Goal: Information Seeking & Learning: Learn about a topic

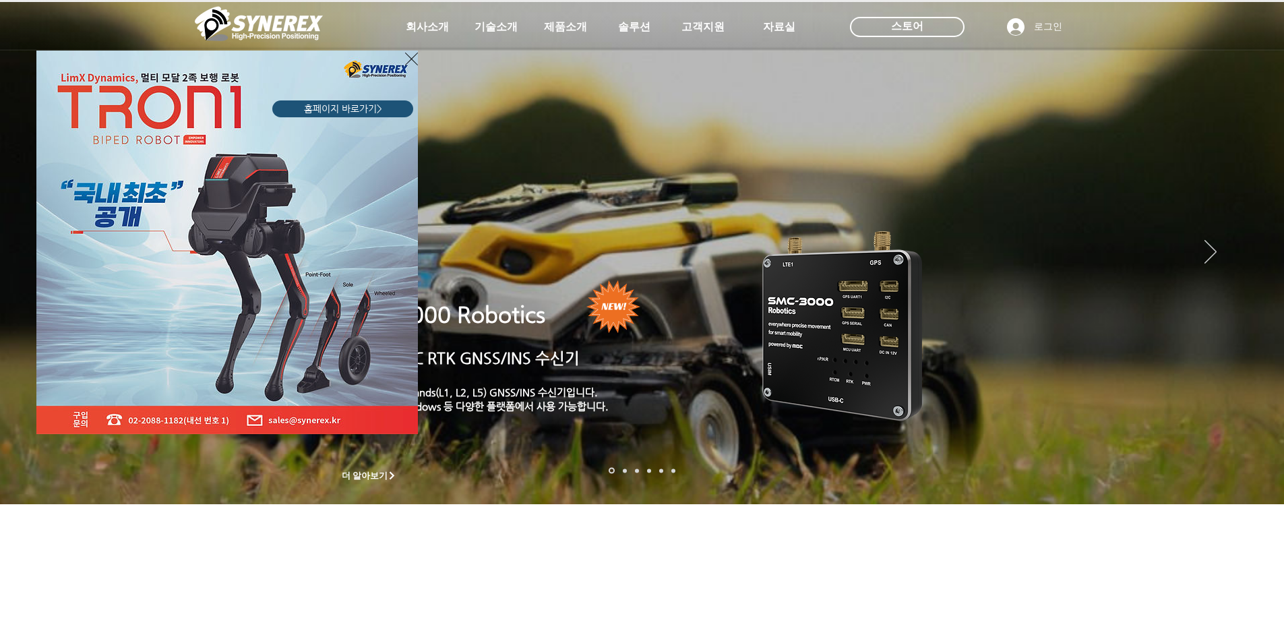
click at [409, 66] on icon "사이트로 돌아가기" at bounding box center [411, 59] width 13 height 17
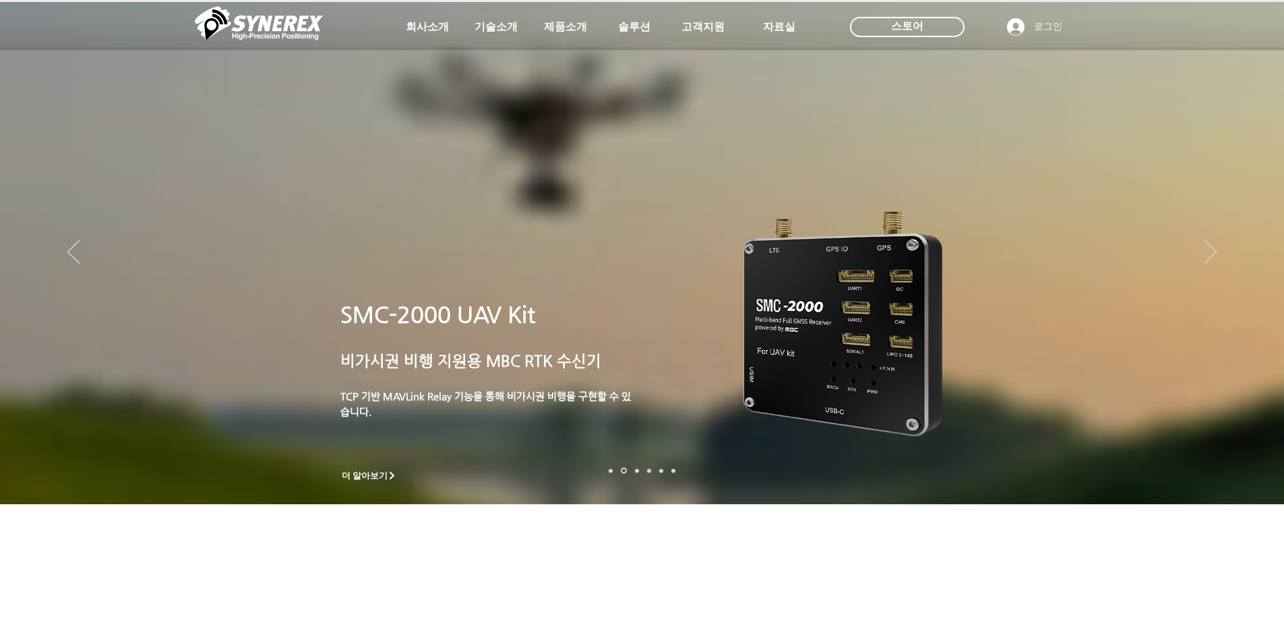
click at [507, 39] on span "기술소개" at bounding box center [496, 26] width 67 height 27
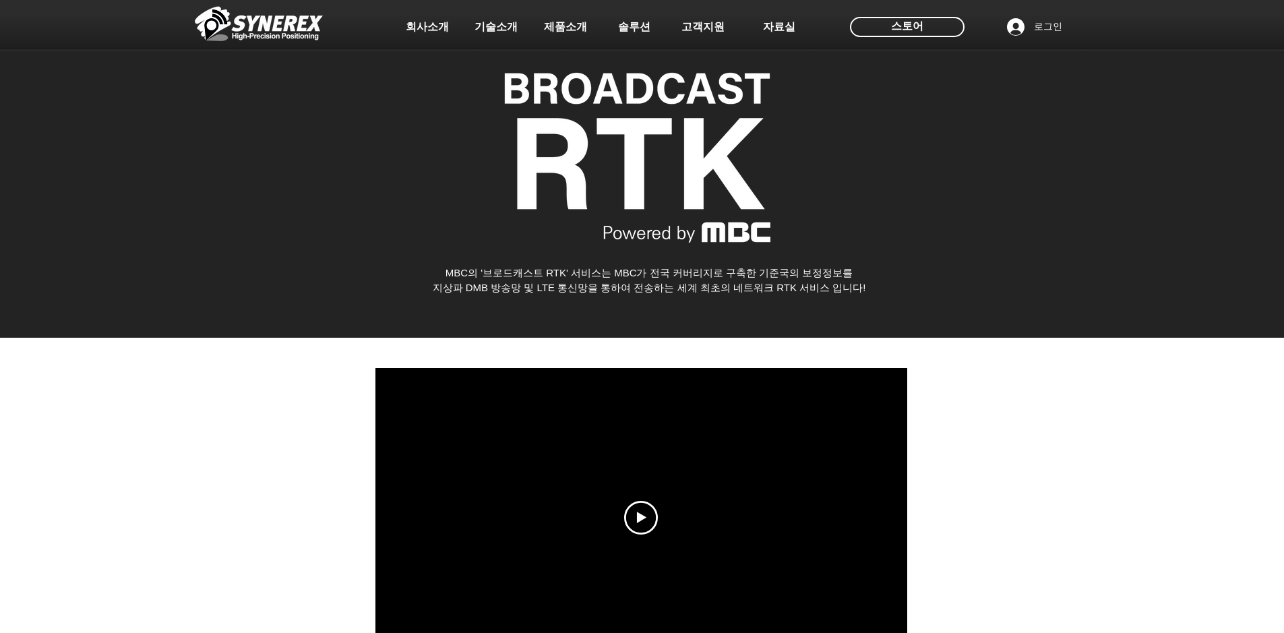
click at [263, 171] on div at bounding box center [642, 100] width 1284 height 200
click at [511, 26] on span "기술소개" at bounding box center [496, 27] width 43 height 14
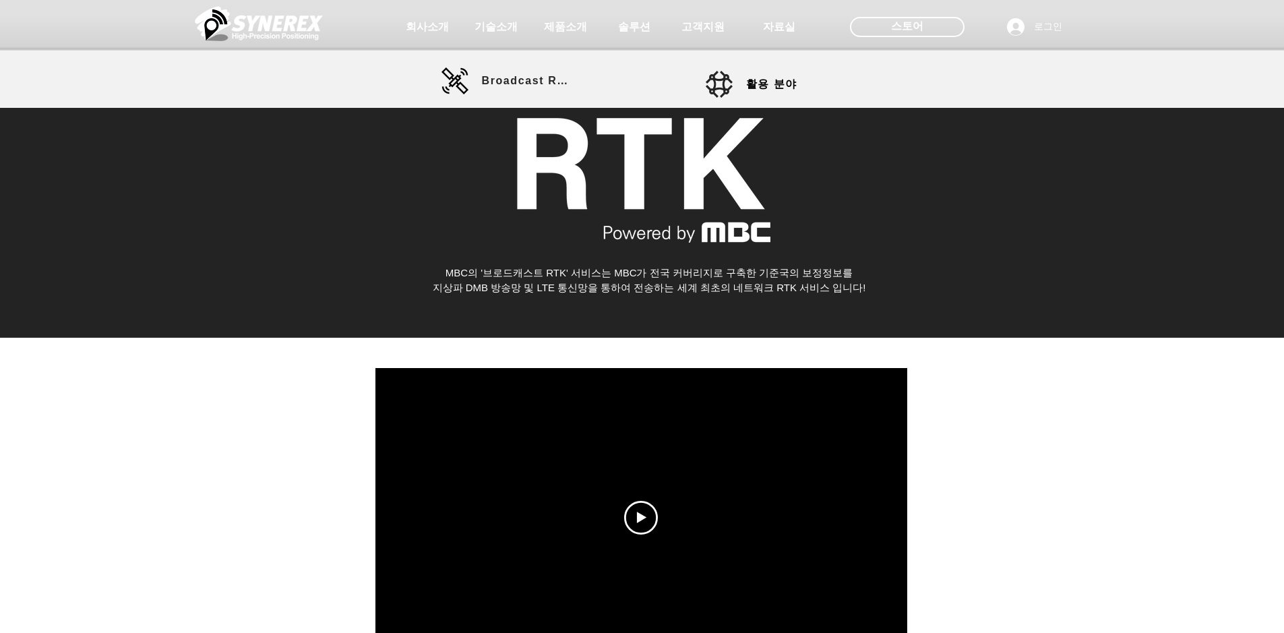
click at [430, 16] on span "회사소개" at bounding box center [427, 26] width 67 height 27
click at [429, 16] on span "회사소개" at bounding box center [427, 26] width 67 height 27
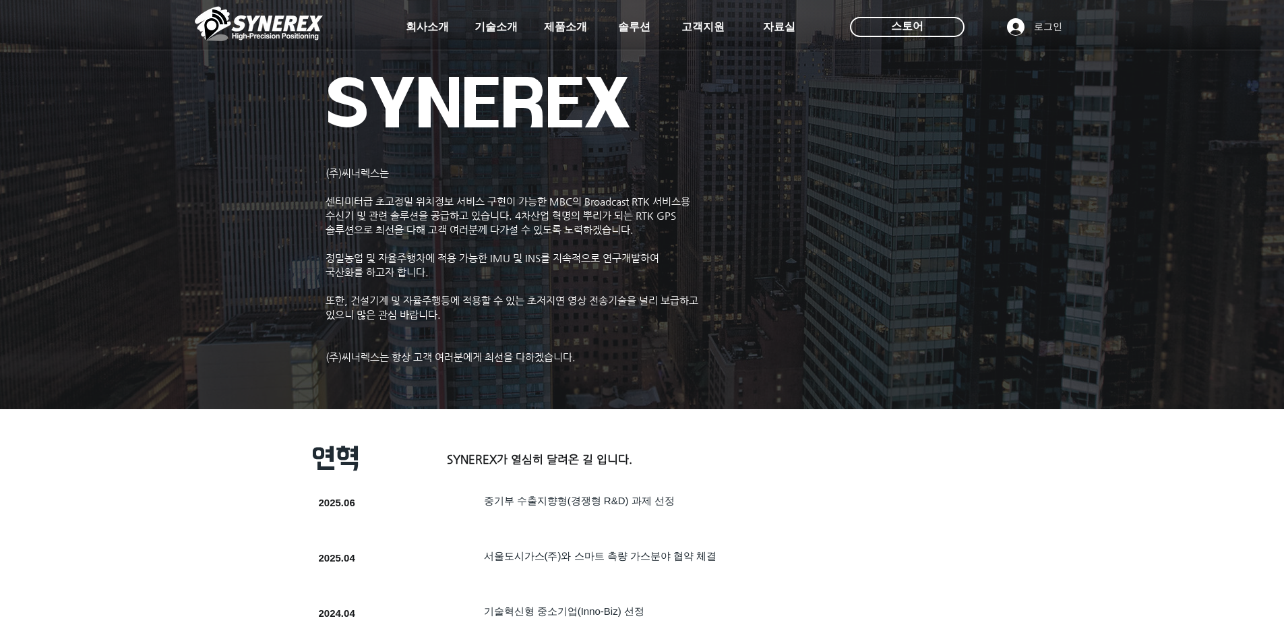
click at [258, 16] on img at bounding box center [259, 23] width 128 height 40
